Goal: Task Accomplishment & Management: Manage account settings

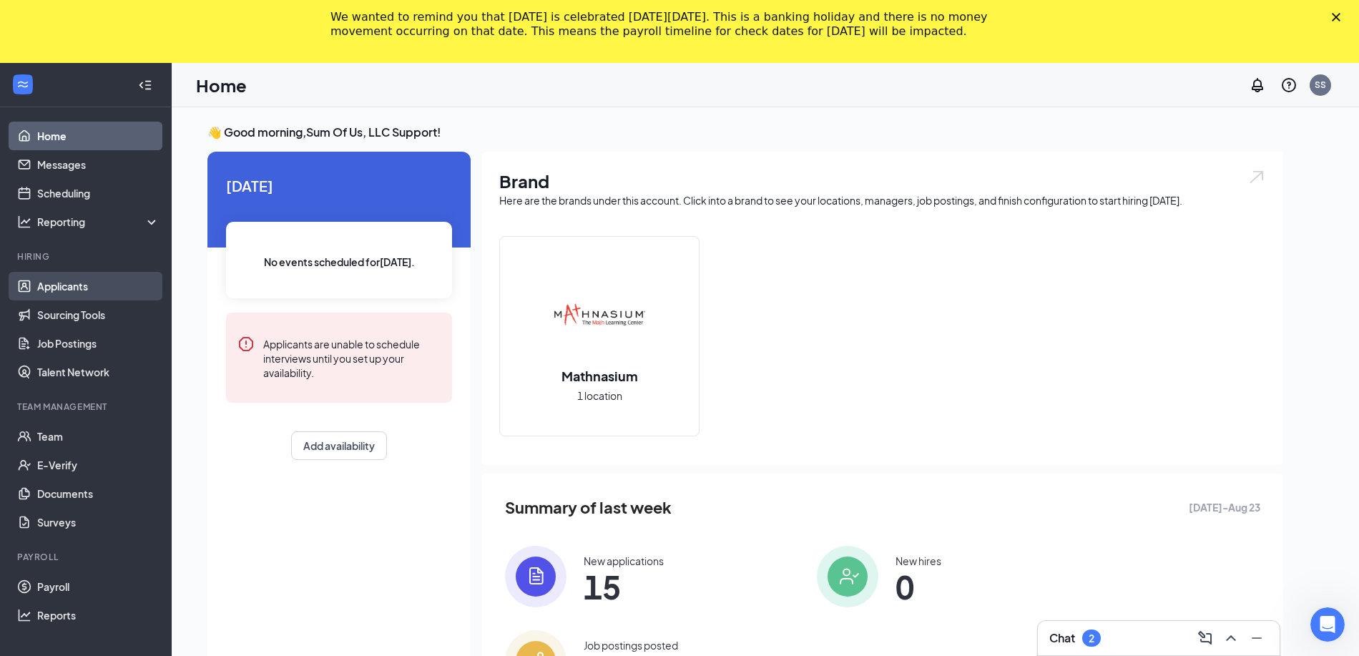
click at [87, 287] on link "Applicants" at bounding box center [98, 286] width 122 height 29
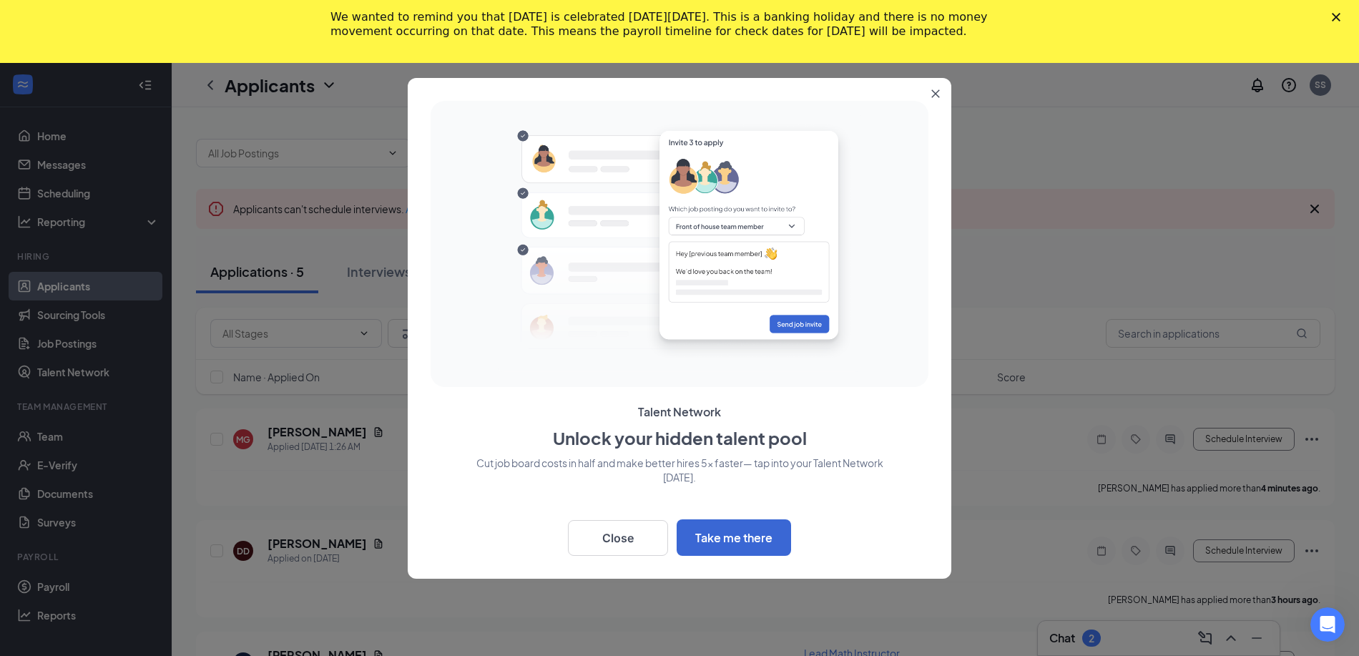
click at [513, 272] on div "Offers and hires · 3" at bounding box center [528, 272] width 115 height 18
click at [932, 95] on icon "Close" at bounding box center [936, 93] width 9 height 9
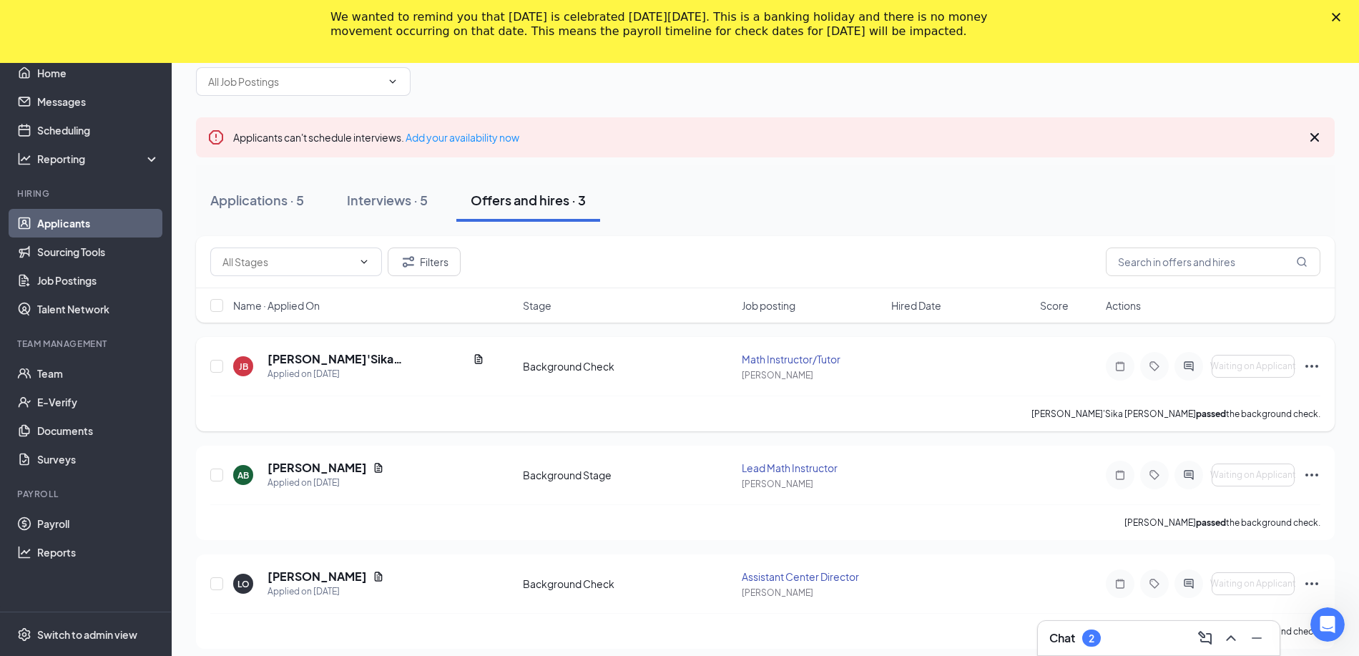
scroll to position [83, 0]
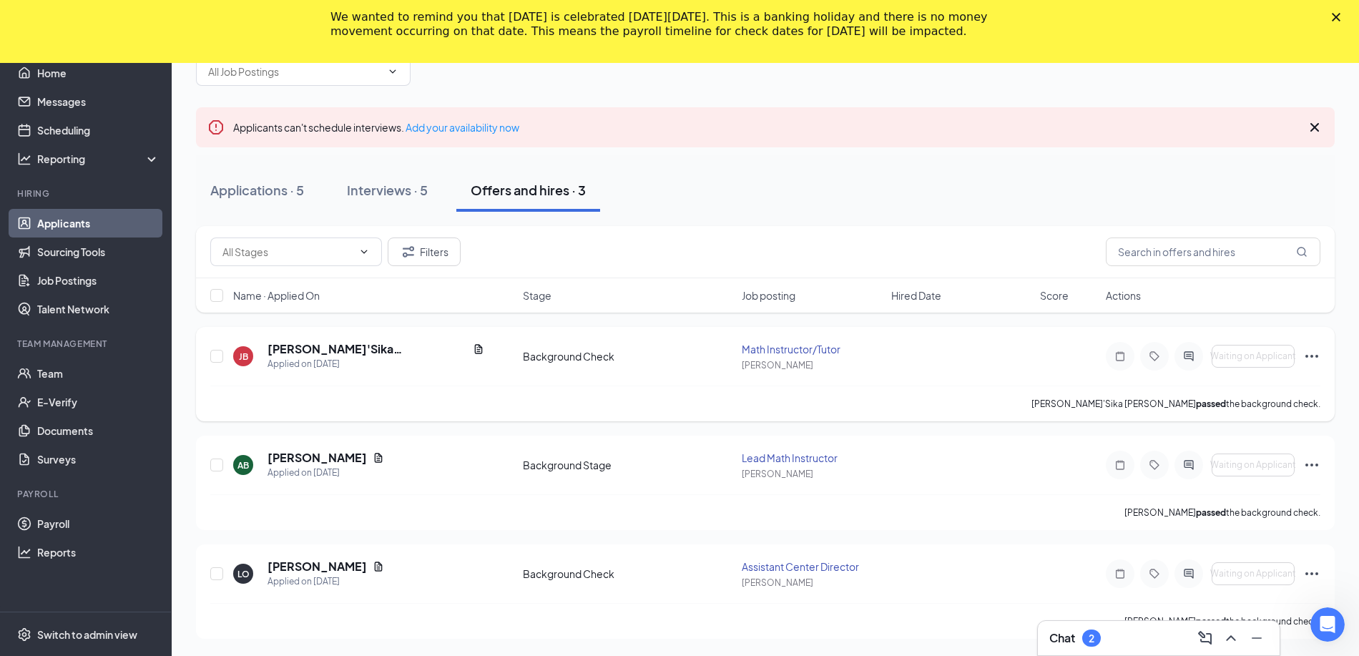
click at [1317, 358] on icon "Ellipses" at bounding box center [1312, 356] width 17 height 17
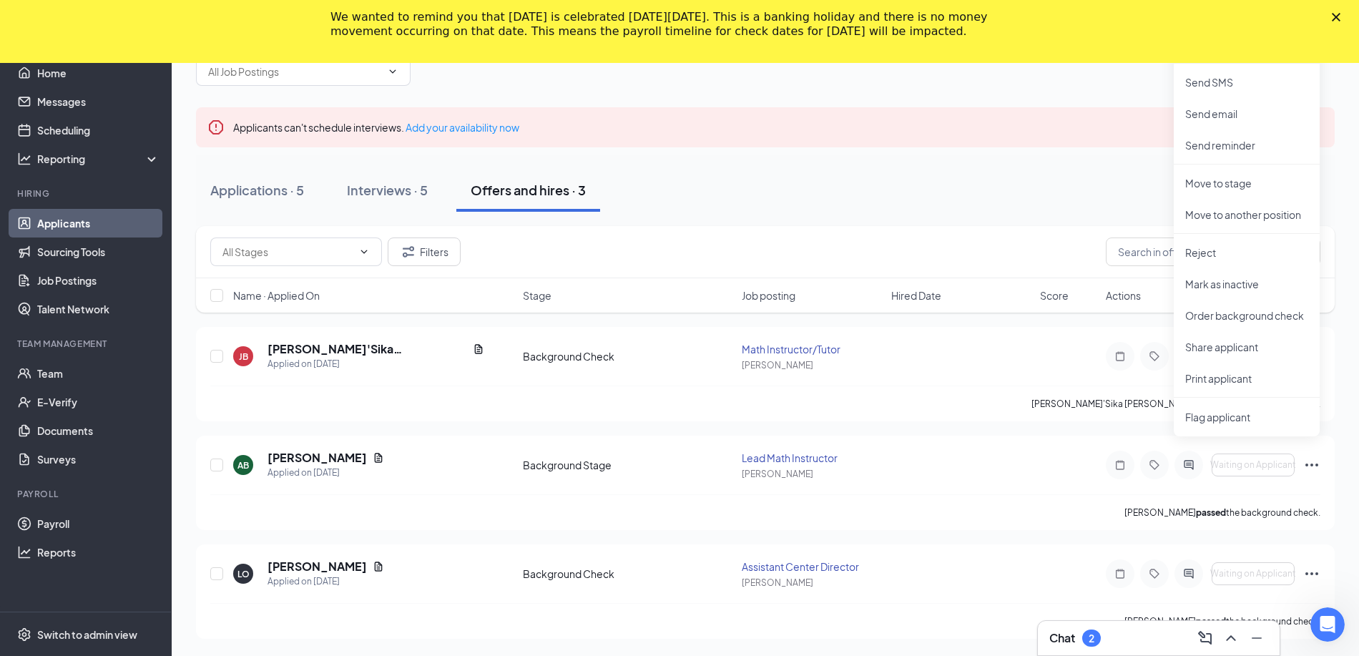
click at [878, 226] on div "Filters" at bounding box center [765, 252] width 1139 height 52
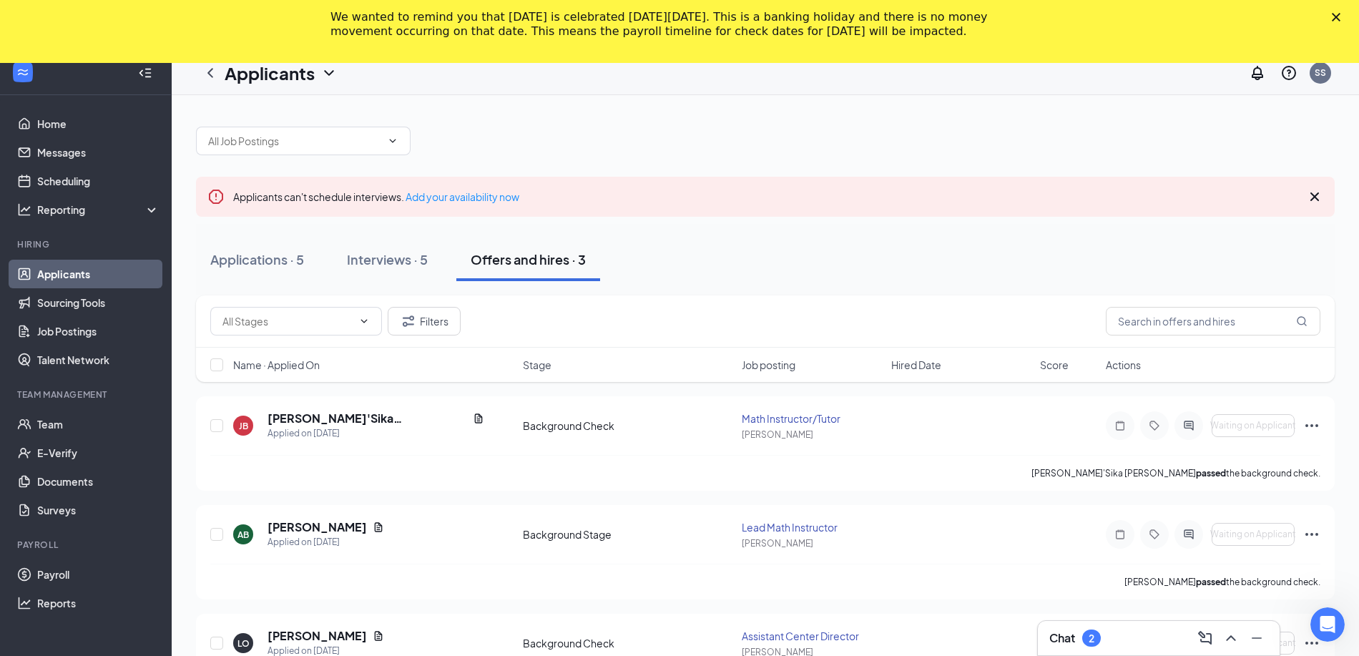
scroll to position [7, 0]
